Goal: Information Seeking & Learning: Learn about a topic

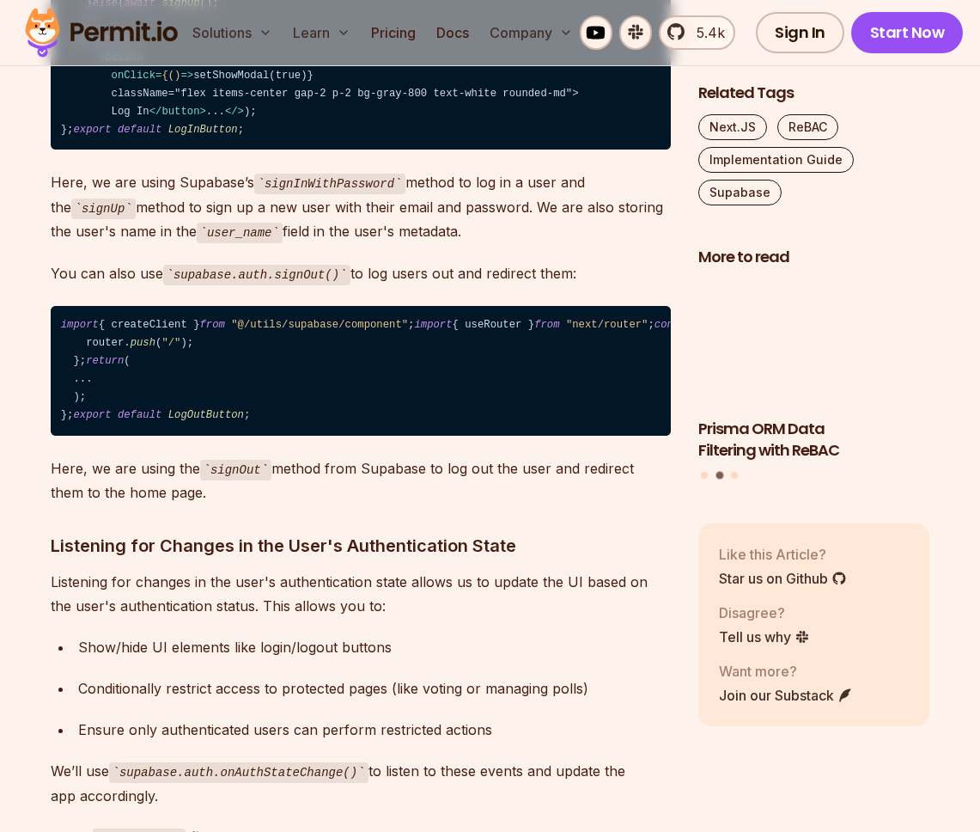
scroll to position [7110, 0]
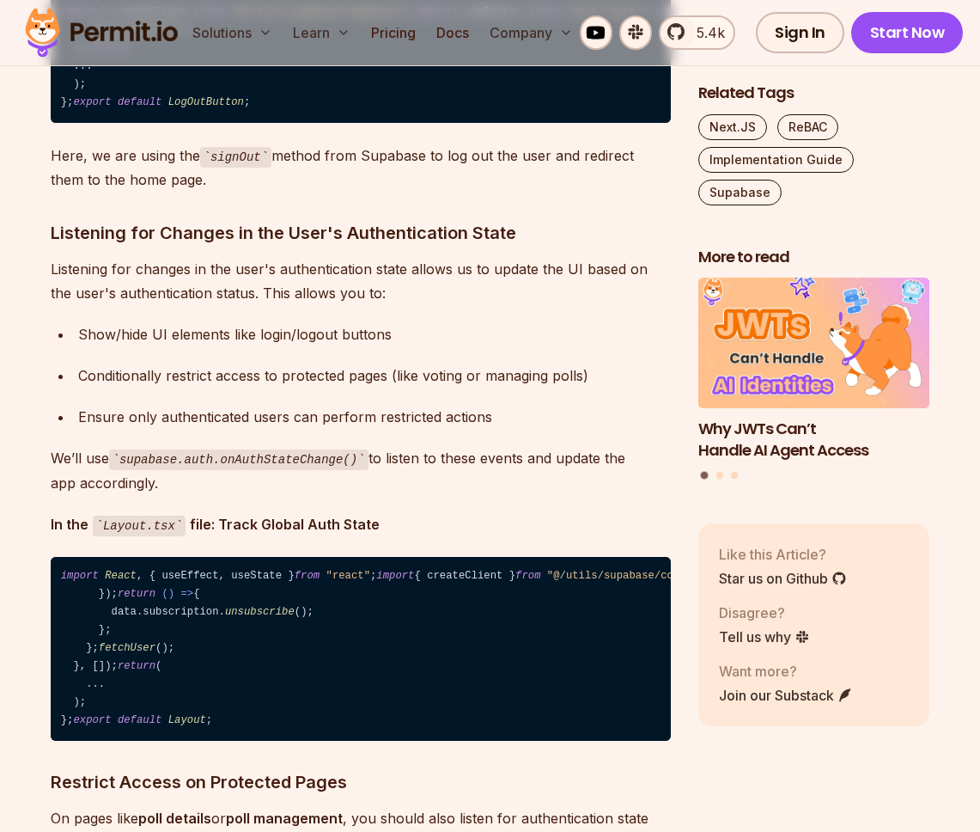
scroll to position [7341, 0]
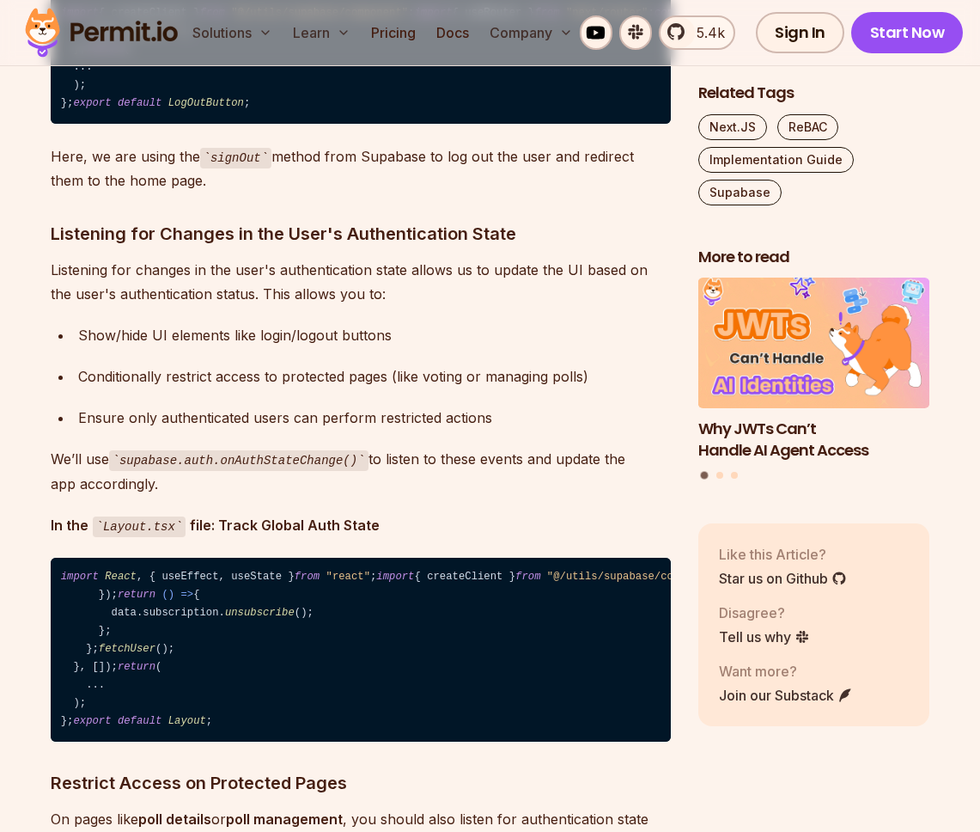
drag, startPoint x: 119, startPoint y: 380, endPoint x: 76, endPoint y: 200, distance: 184.8
copy code "async function logIn ( ) { const { error } = await supabase. auth . signInWithP…"
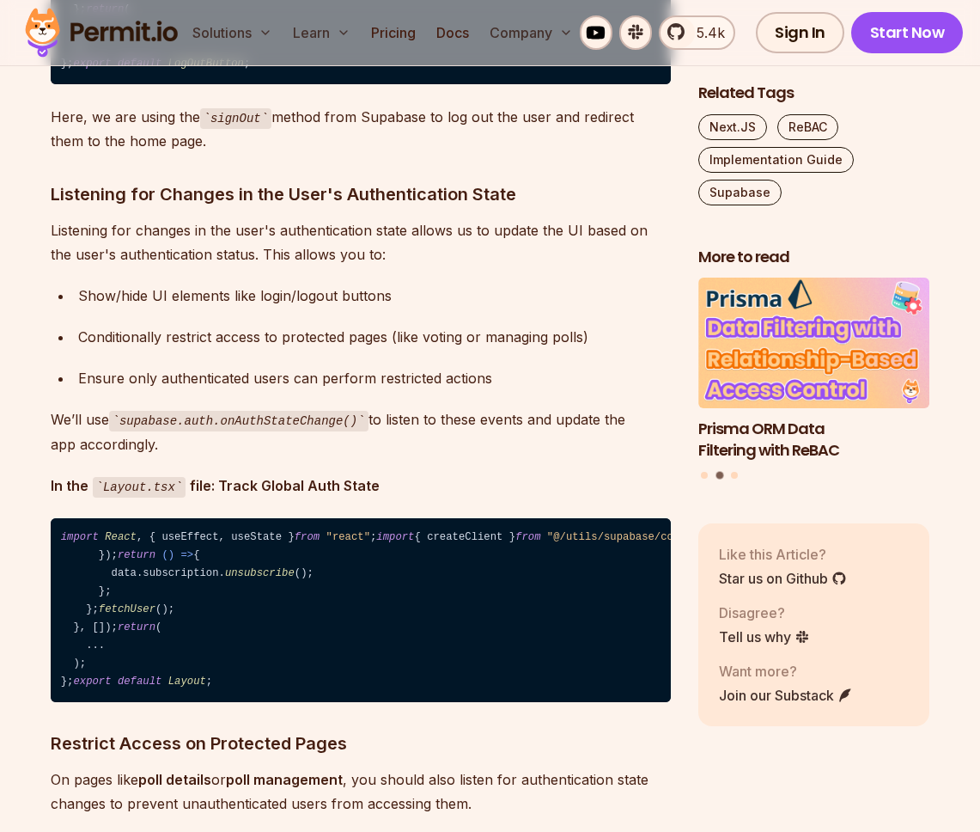
scroll to position [7378, 0]
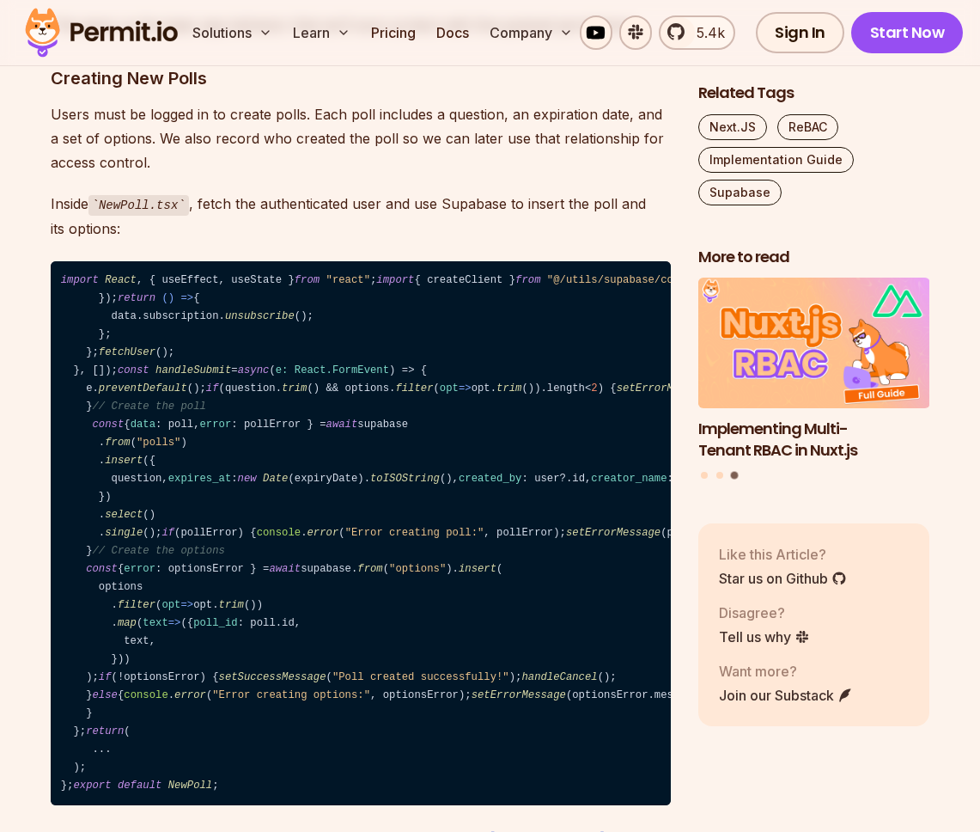
scroll to position [9095, 0]
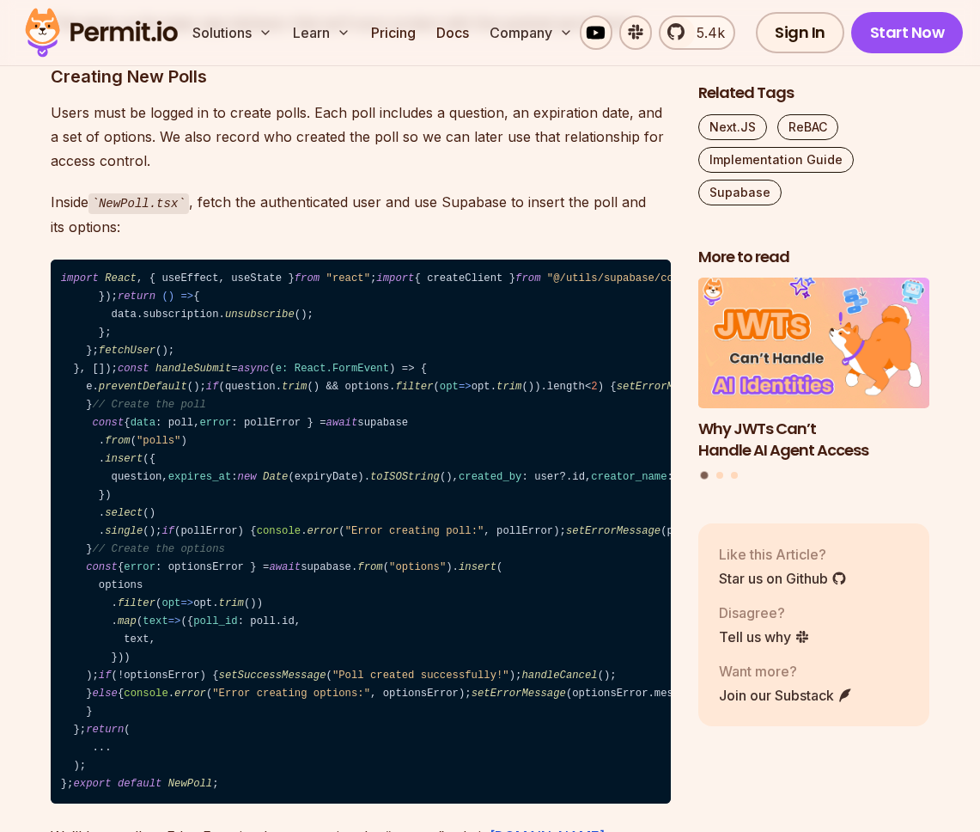
drag, startPoint x: 450, startPoint y: 465, endPoint x: 72, endPoint y: 462, distance: 378.1
copy code "const [user, setUser] = useState< User | null >( null );"
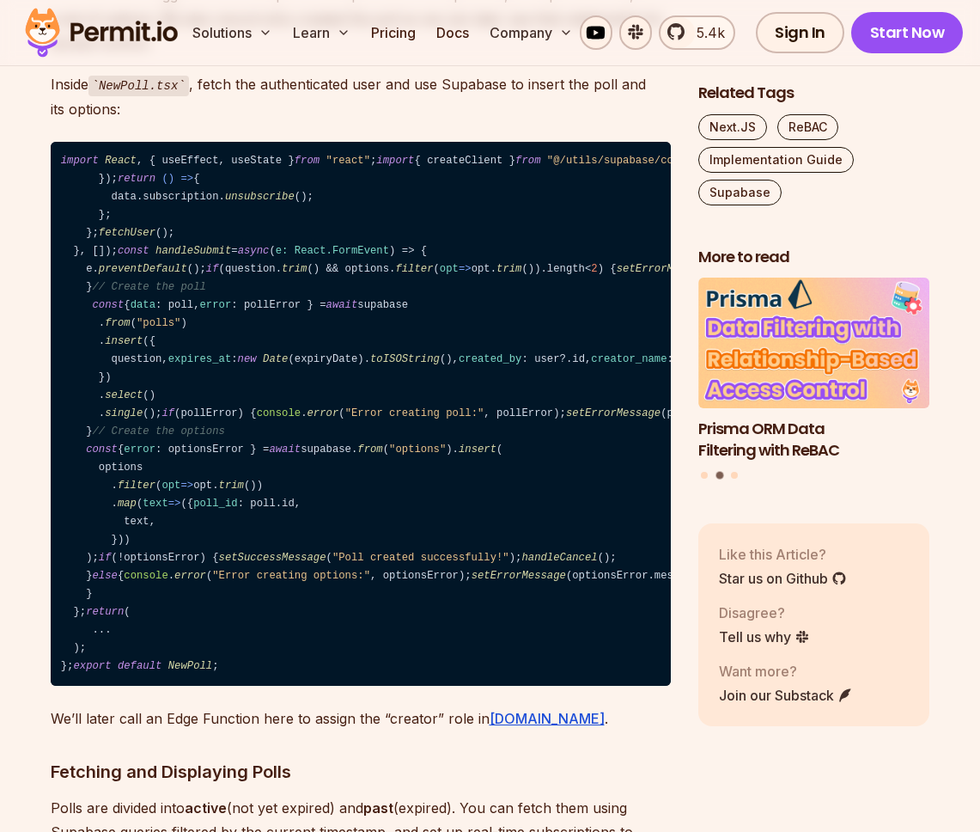
scroll to position [9214, 0]
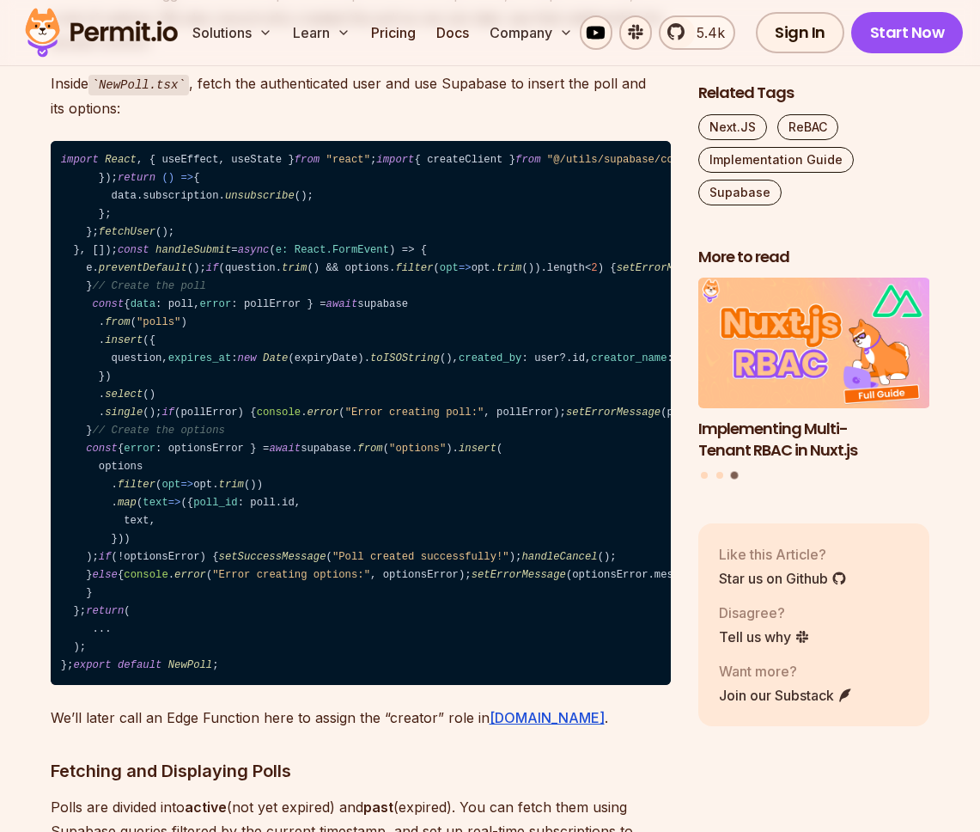
drag, startPoint x: 110, startPoint y: 711, endPoint x: 78, endPoint y: 609, distance: 107.1
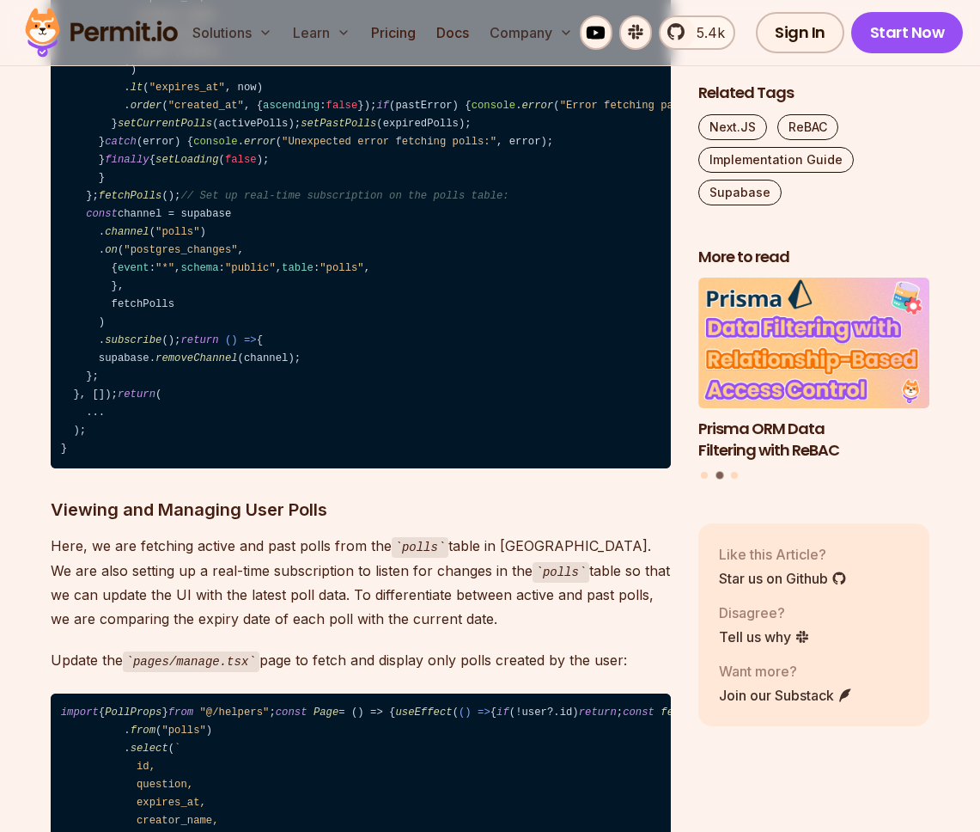
scroll to position [10522, 0]
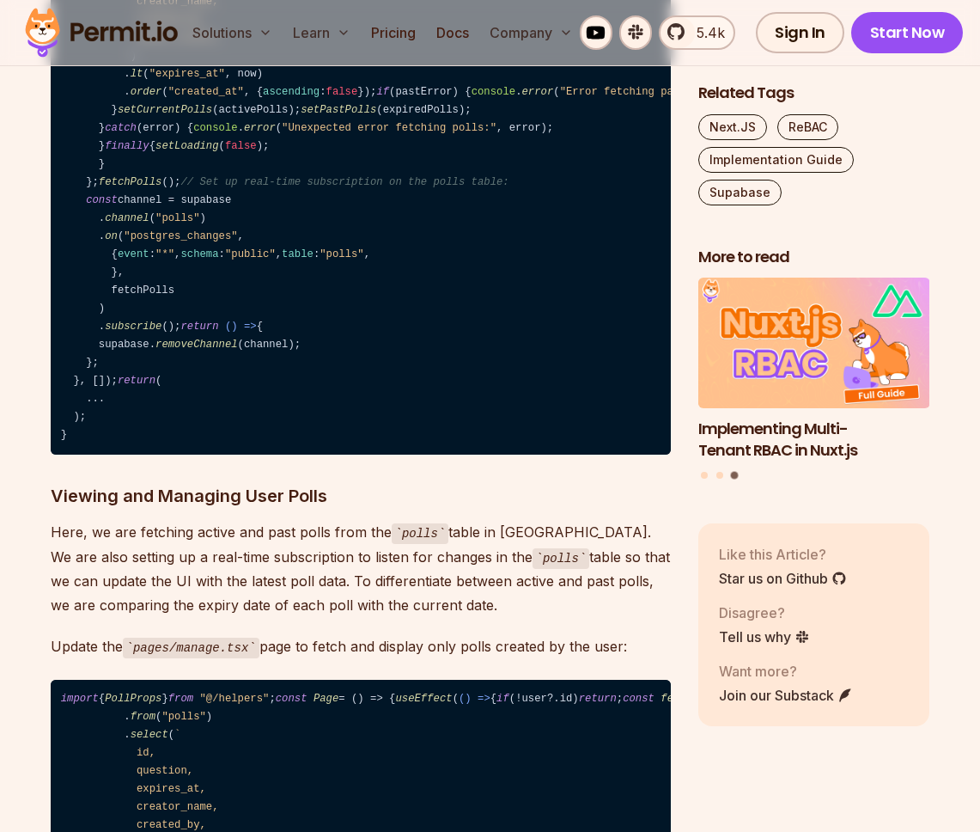
drag, startPoint x: 73, startPoint y: 475, endPoint x: 190, endPoint y: 662, distance: 220.8
copy code "const supabase = createClient (); useEffect ( () => { const fetchUser = async (…"
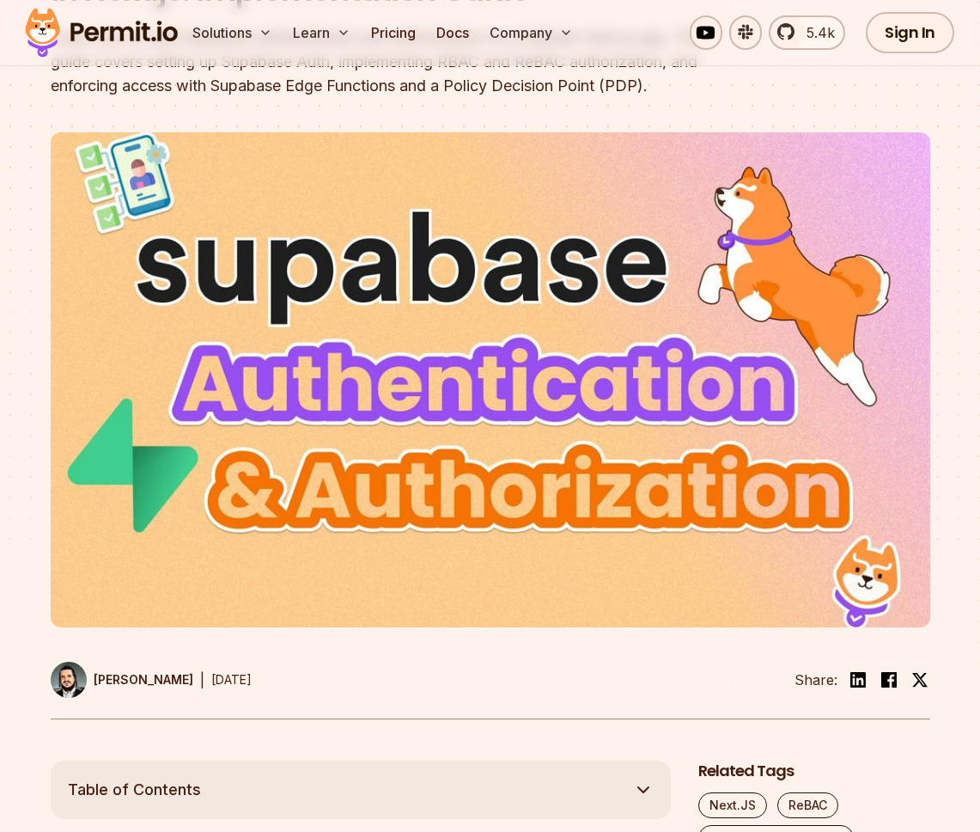
scroll to position [284, 0]
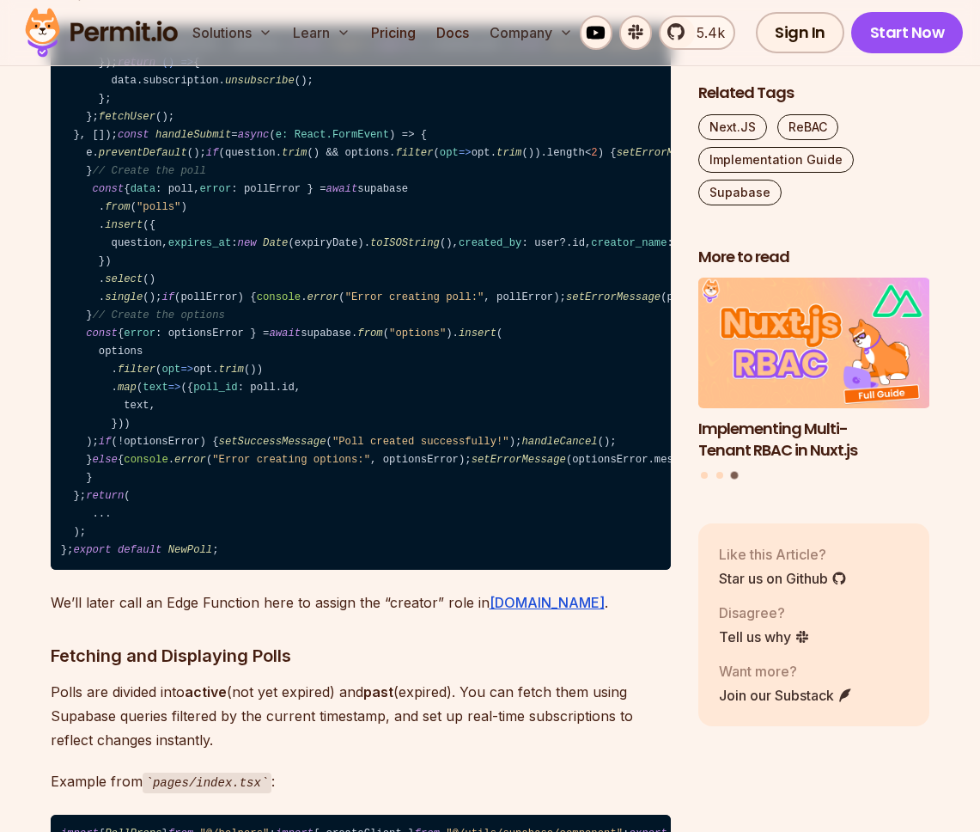
scroll to position [9330, 0]
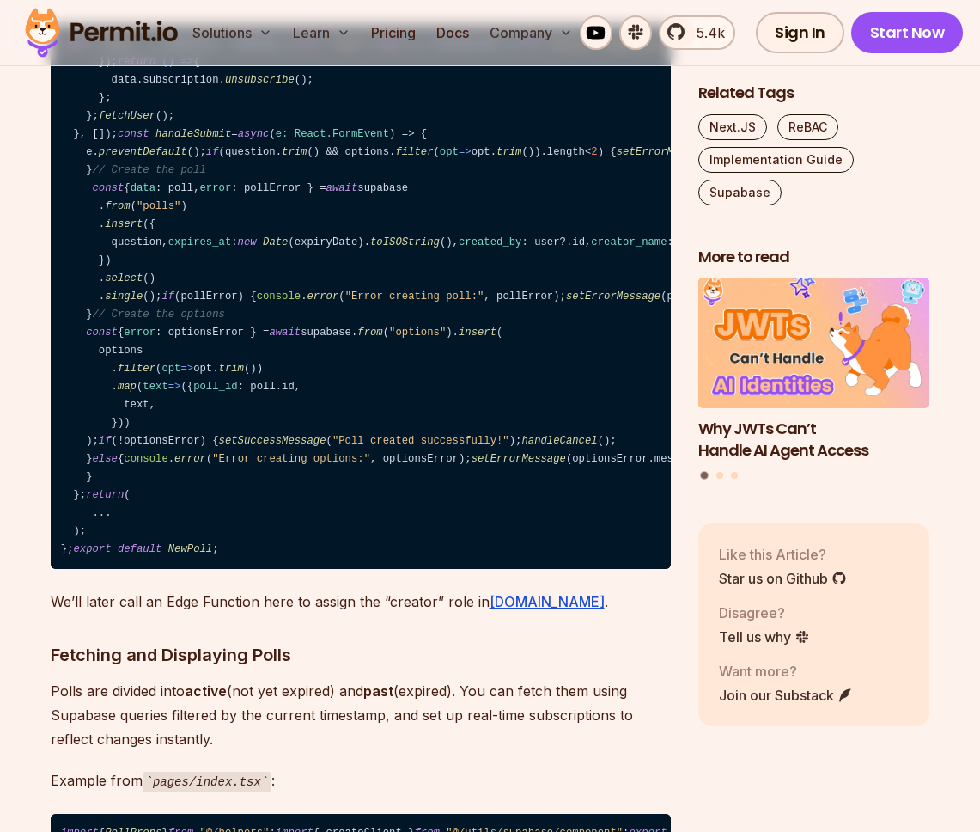
copy span "onAuthStateChange"
